Goal: Communication & Community: Answer question/provide support

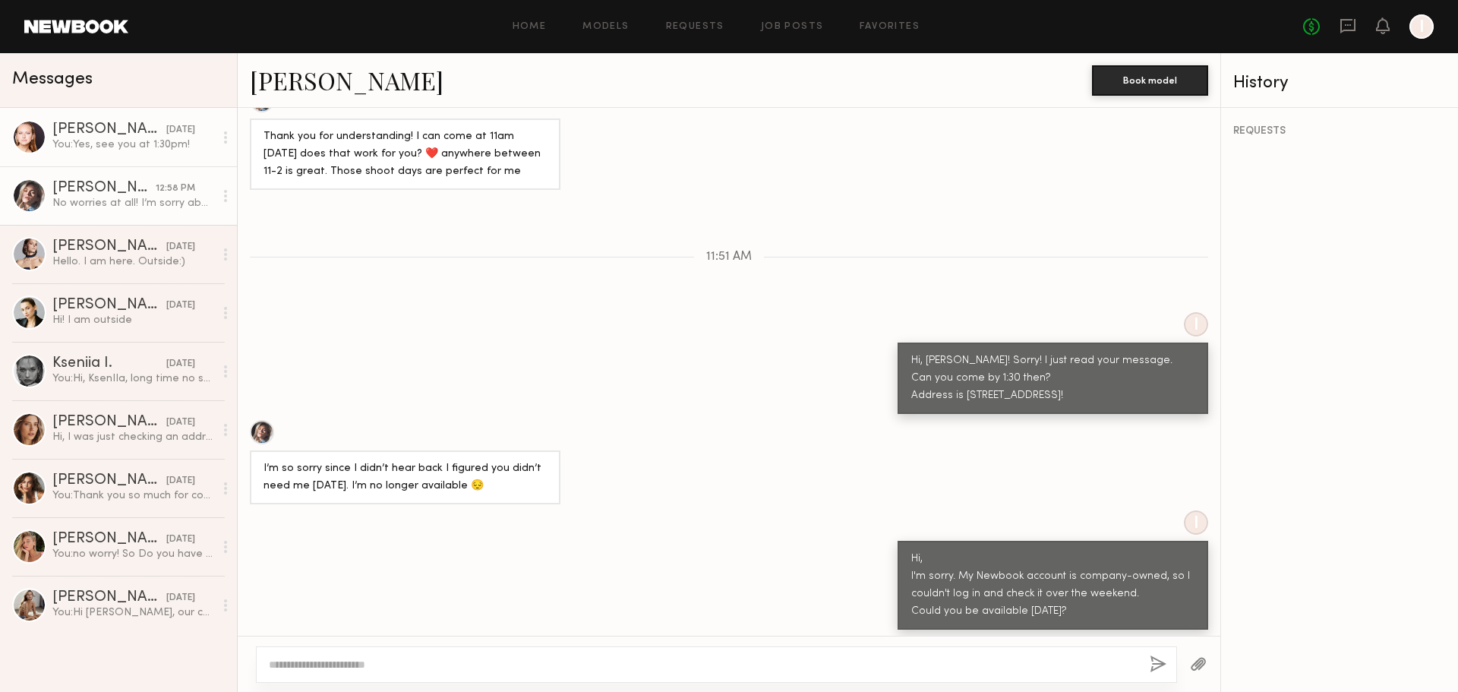
scroll to position [1981, 0]
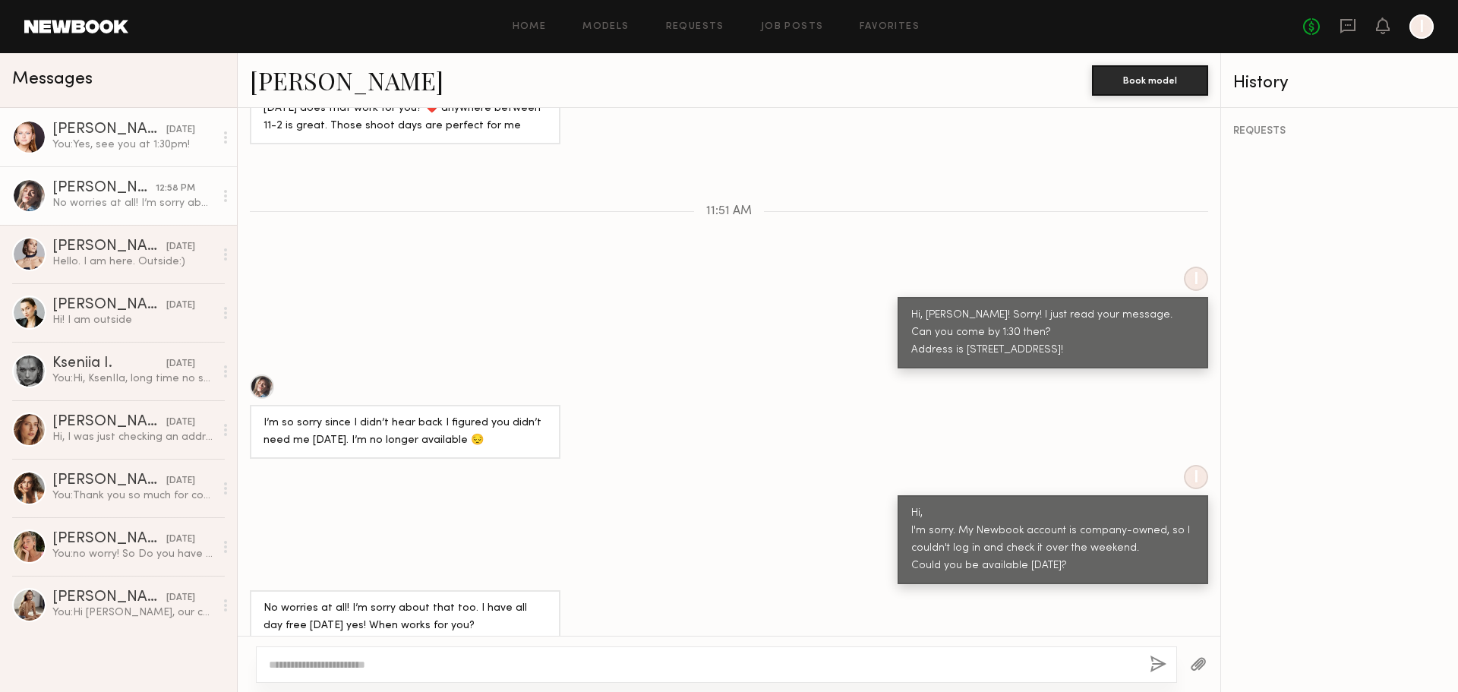
click at [91, 146] on div "You: Yes, see you at 1:30pm!" at bounding box center [133, 144] width 162 height 14
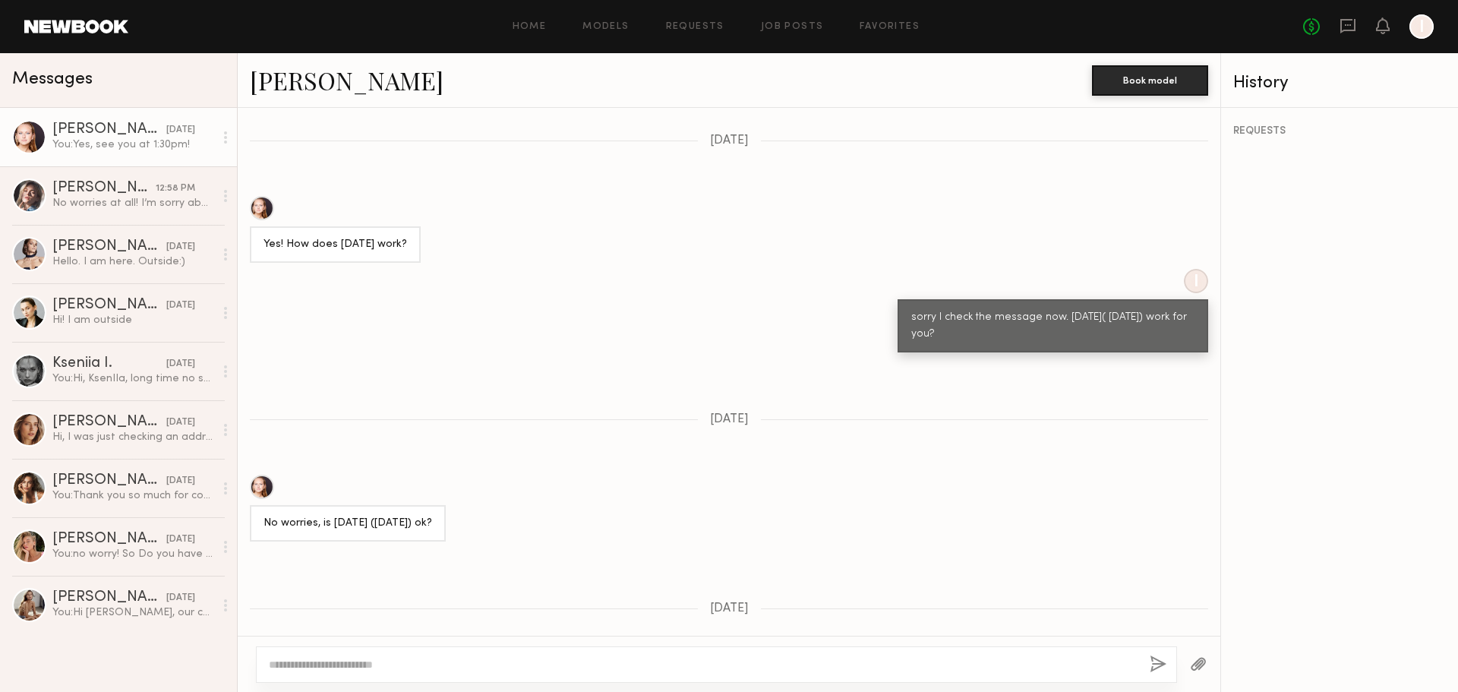
scroll to position [983, 0]
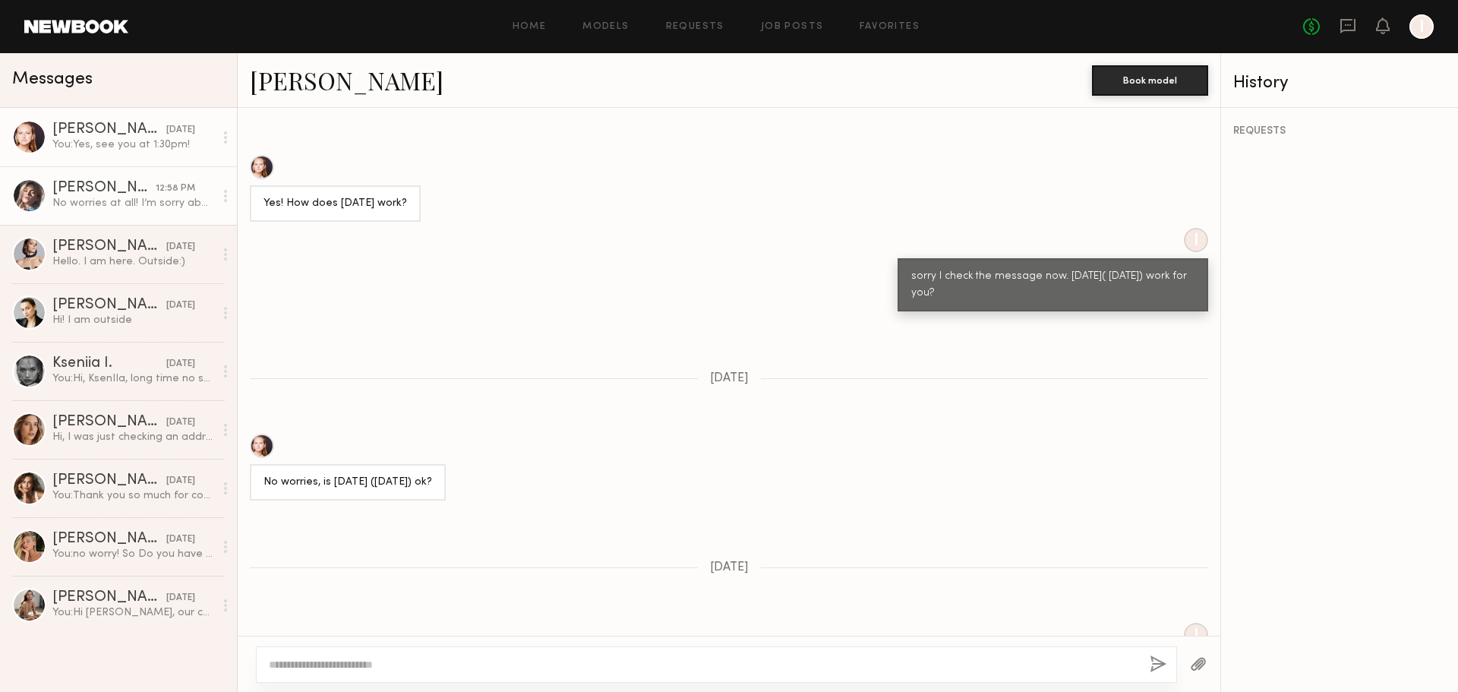
click at [98, 183] on div "[PERSON_NAME]" at bounding box center [103, 188] width 103 height 15
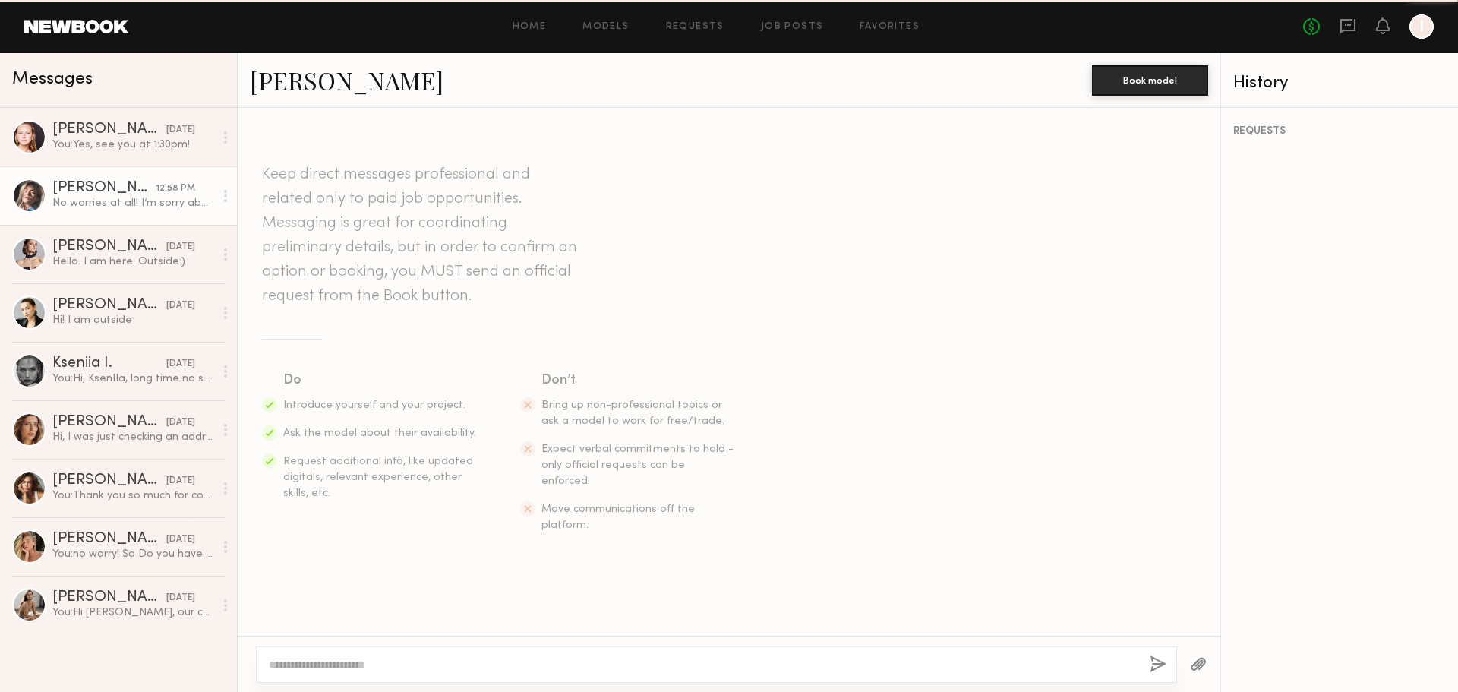
scroll to position [1863, 0]
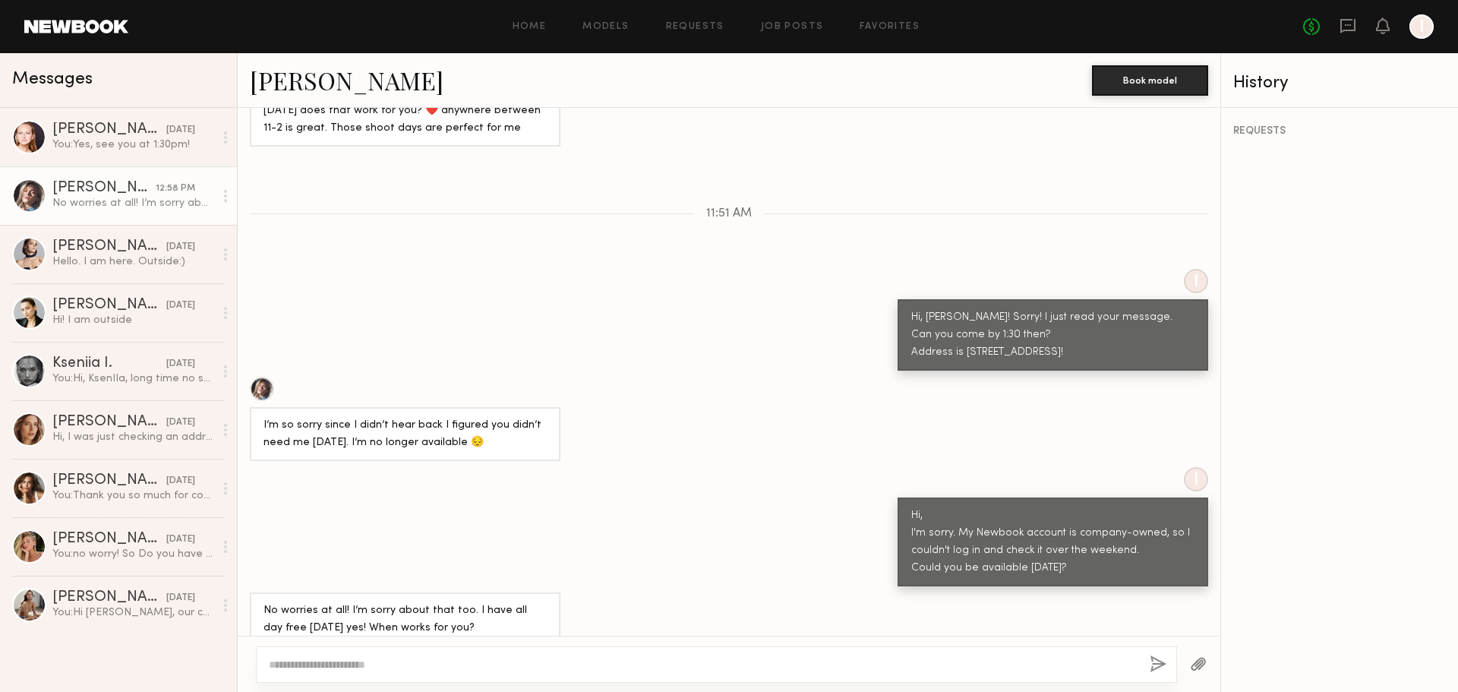
drag, startPoint x: 261, startPoint y: 589, endPoint x: 500, endPoint y: 618, distance: 240.2
click at [500, 618] on div "No worries at all! I’m sorry about that too. I have all day free [DATE] yes! Wh…" at bounding box center [405, 619] width 311 height 54
copy div "No worries at all! I’m sorry about that too. I have all day free [DATE] yes! Wh…"
click at [458, 602] on div "No worries at all! I’m sorry about that too. I have all day free [DATE] yes! Wh…" at bounding box center [405, 619] width 283 height 35
click at [164, 227] on link "[PERSON_NAME] [DATE] Hello. I am here. Outside:)" at bounding box center [118, 254] width 237 height 58
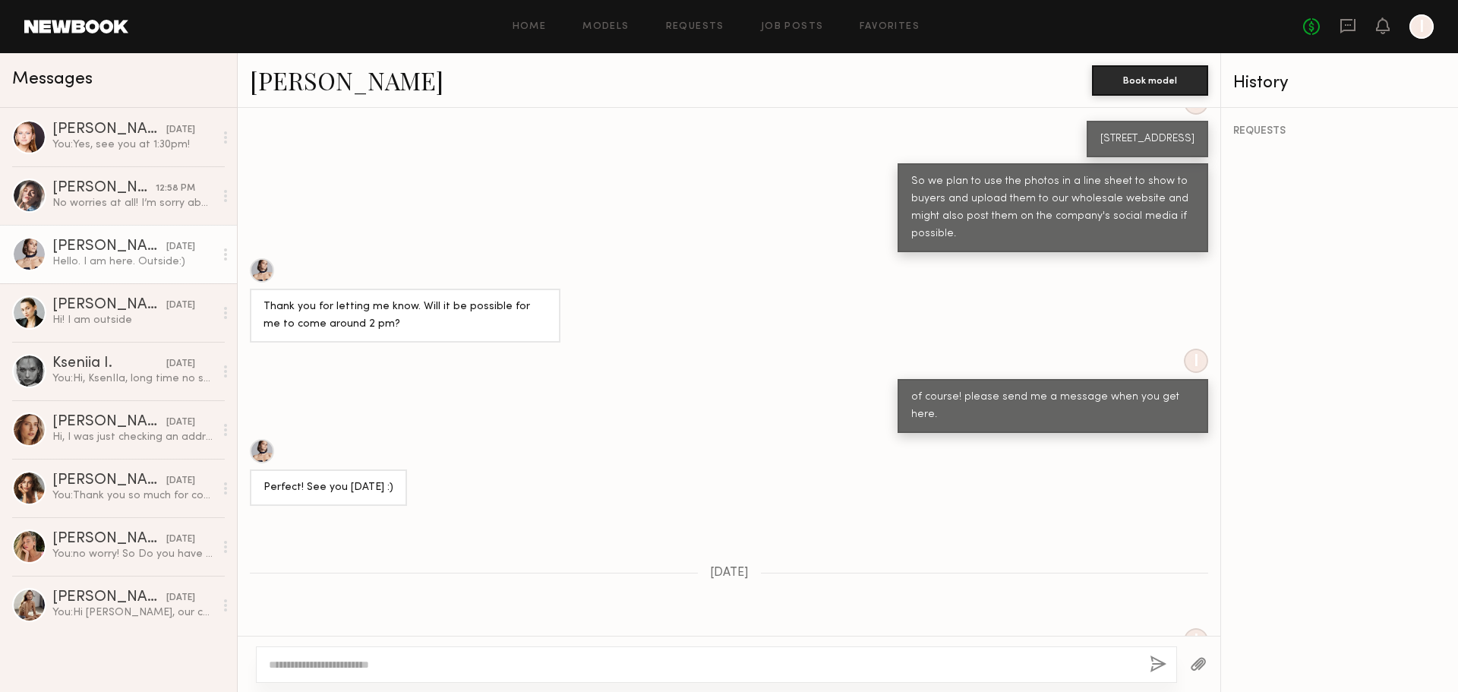
scroll to position [1240, 0]
